Goal: Task Accomplishment & Management: Use online tool/utility

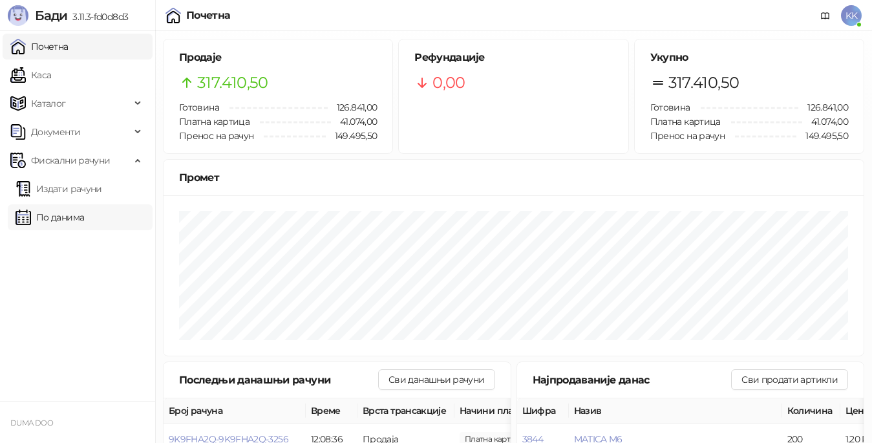
click at [75, 211] on link "По данима" at bounding box center [50, 217] width 69 height 26
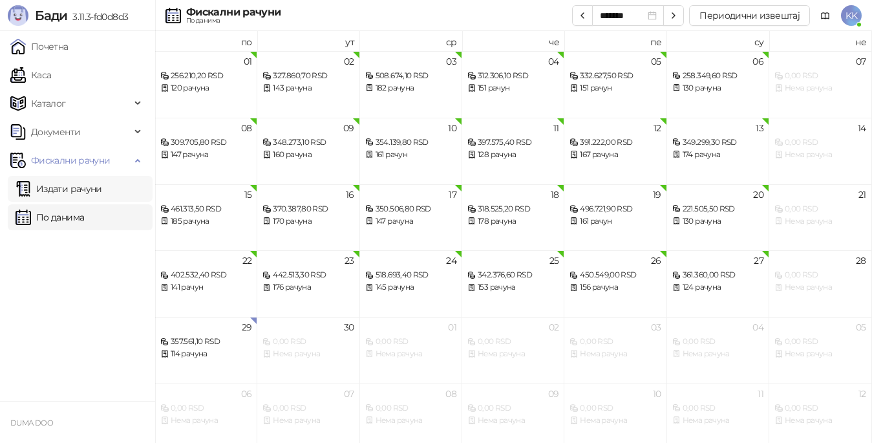
drag, startPoint x: 80, startPoint y: 191, endPoint x: 121, endPoint y: 194, distance: 41.5
click at [80, 191] on link "Издати рачуни" at bounding box center [59, 189] width 87 height 26
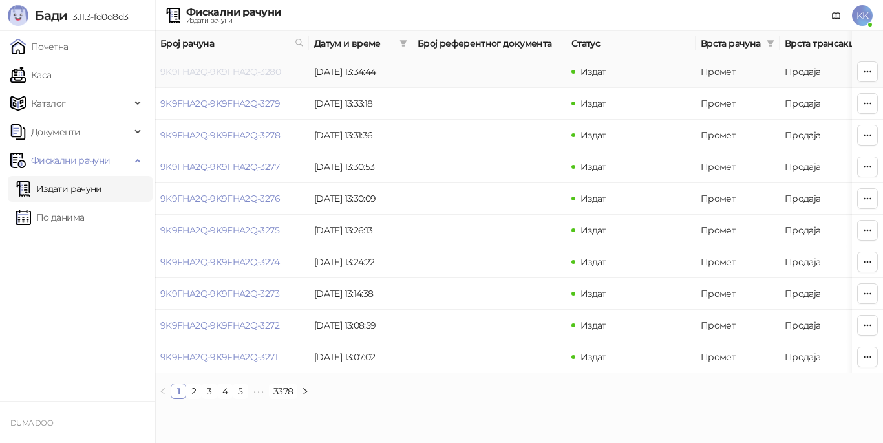
click at [232, 76] on link "9K9FHA2Q-9K9FHA2Q-3280" at bounding box center [220, 72] width 120 height 12
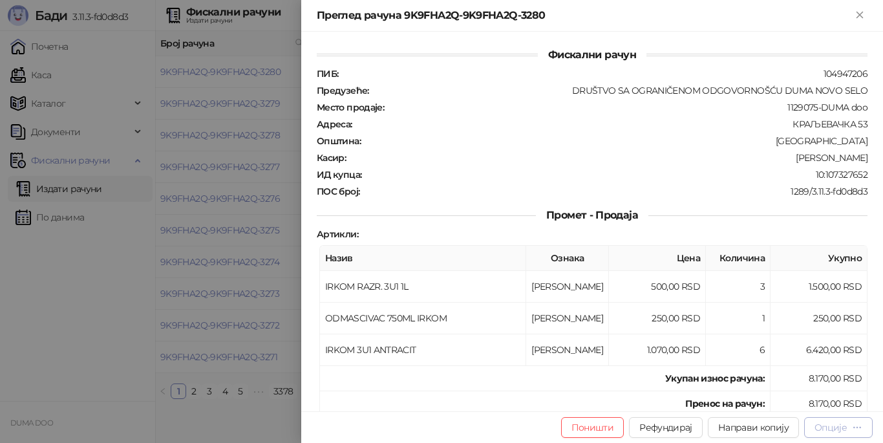
click at [836, 430] on div "Опције" at bounding box center [831, 428] width 32 height 12
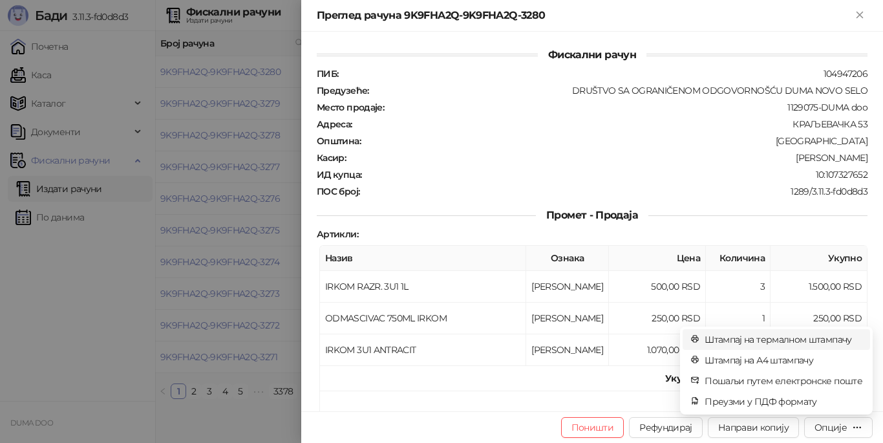
click at [764, 339] on span "Штампај на термалном штампачу" at bounding box center [784, 339] width 158 height 14
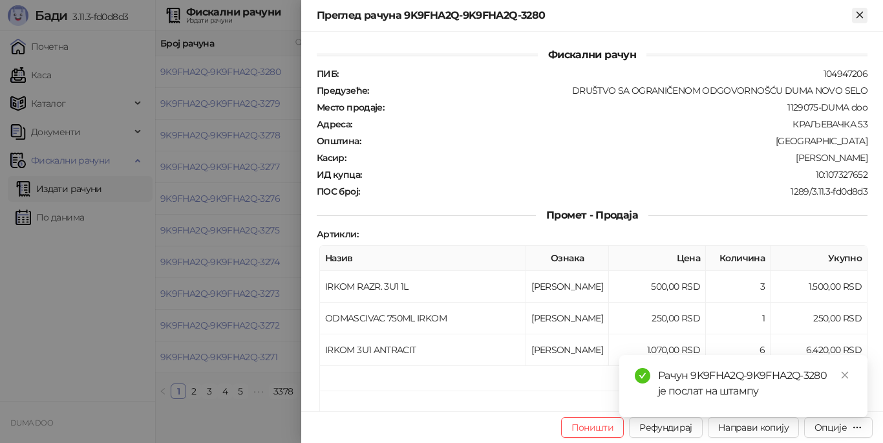
click at [860, 16] on icon "Close" at bounding box center [860, 15] width 6 height 6
